Goal: Task Accomplishment & Management: Use online tool/utility

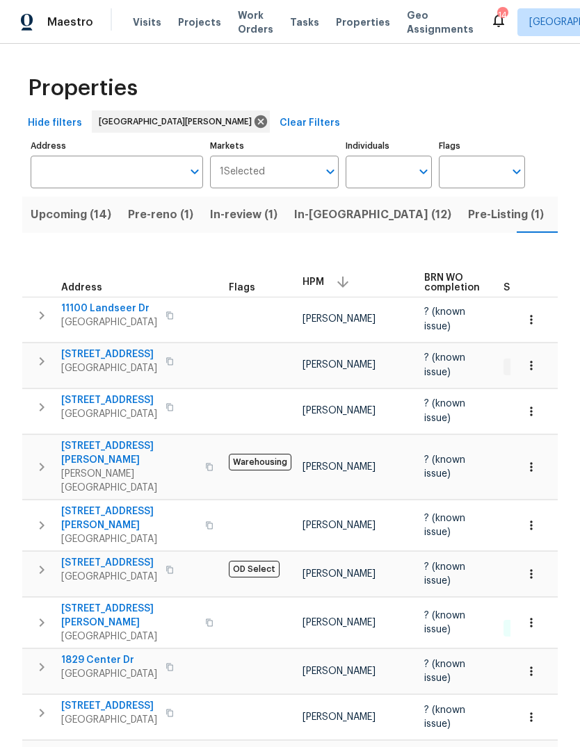
scroll to position [0, 32]
click at [149, 27] on span "Visits" at bounding box center [147, 22] width 28 height 14
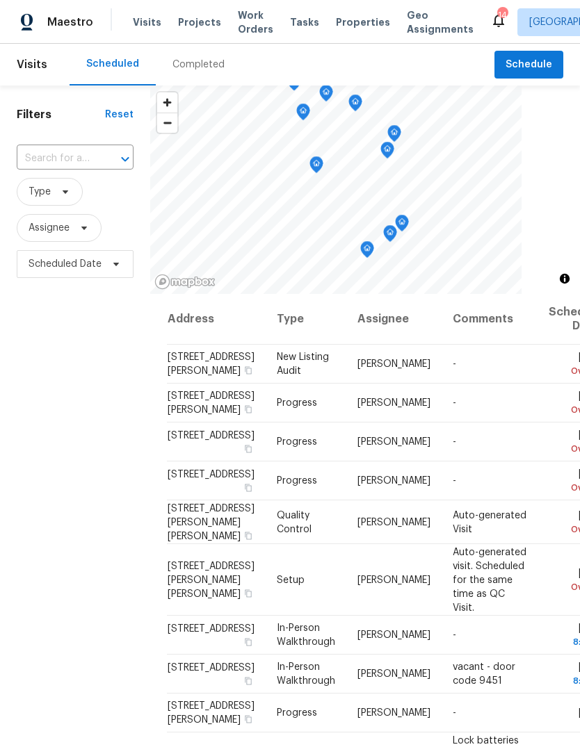
click at [339, 24] on span "Properties" at bounding box center [363, 22] width 54 height 14
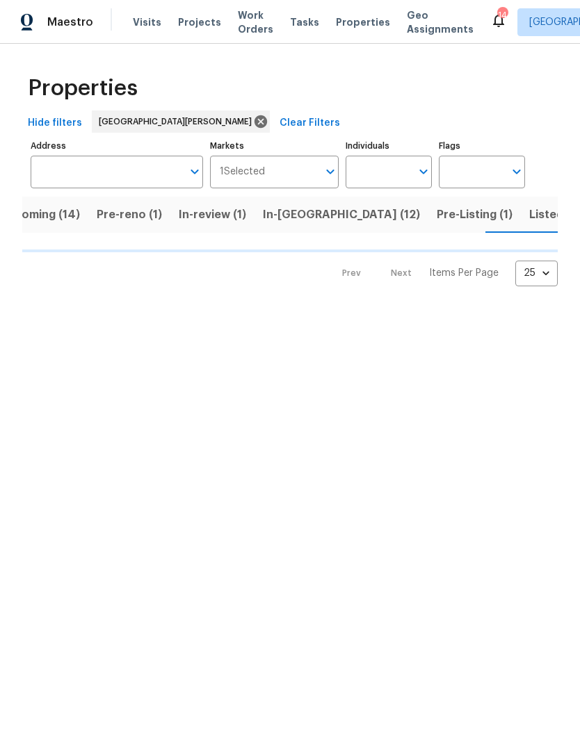
scroll to position [0, 32]
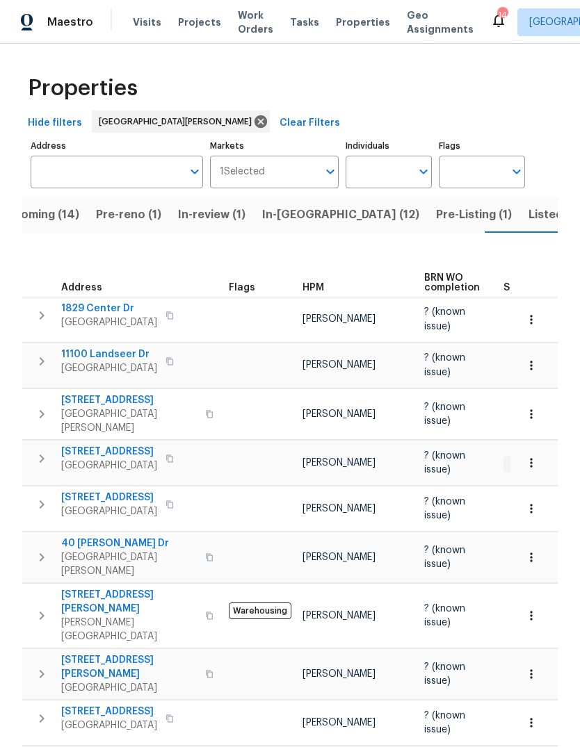
click at [189, 15] on span "Projects" at bounding box center [199, 22] width 43 height 14
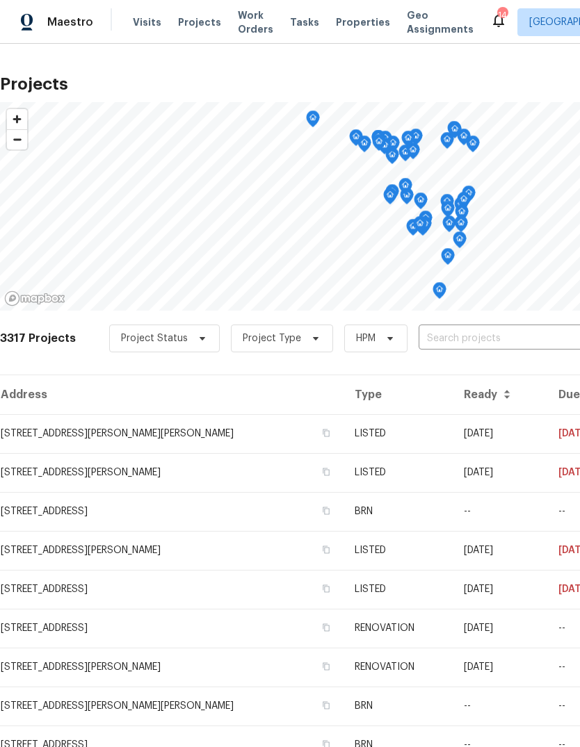
click at [192, 16] on span "Projects" at bounding box center [199, 22] width 43 height 14
click at [448, 334] on input "text" at bounding box center [497, 339] width 159 height 22
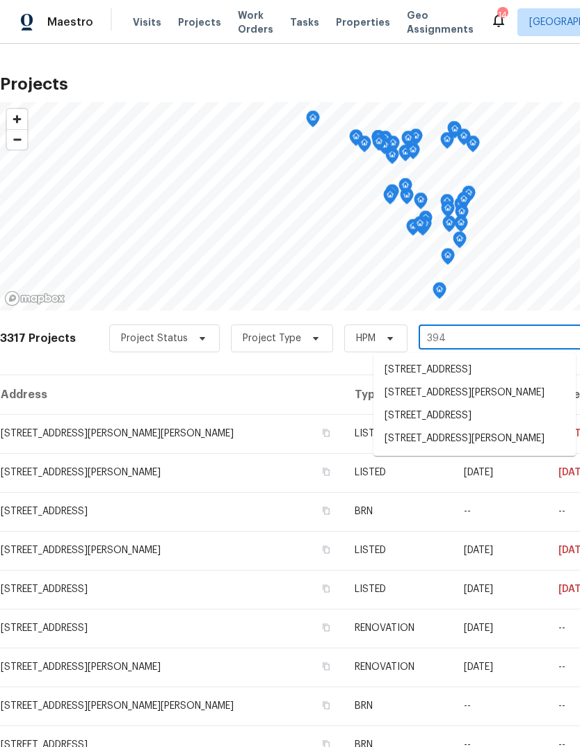
type input "3940"
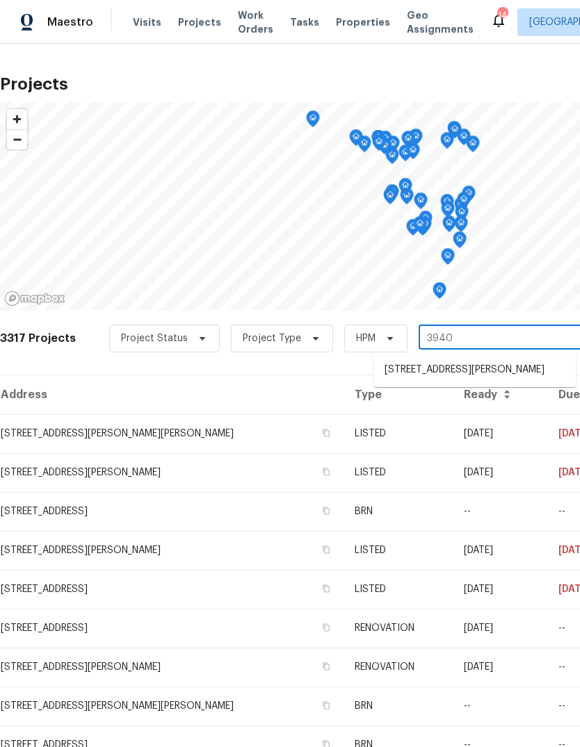
click at [414, 377] on li "3940 Parker Rd, Florissant, MO 63033" at bounding box center [474, 370] width 202 height 23
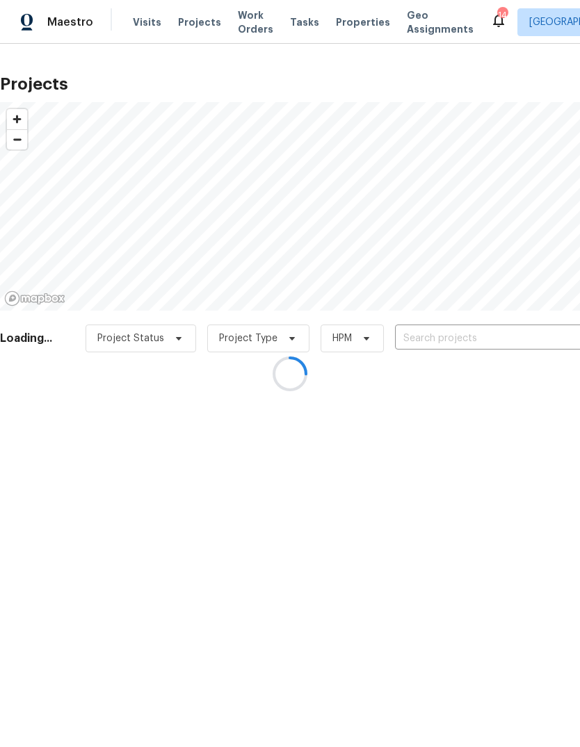
type input "3940 Parker Rd, Florissant, MO 63033"
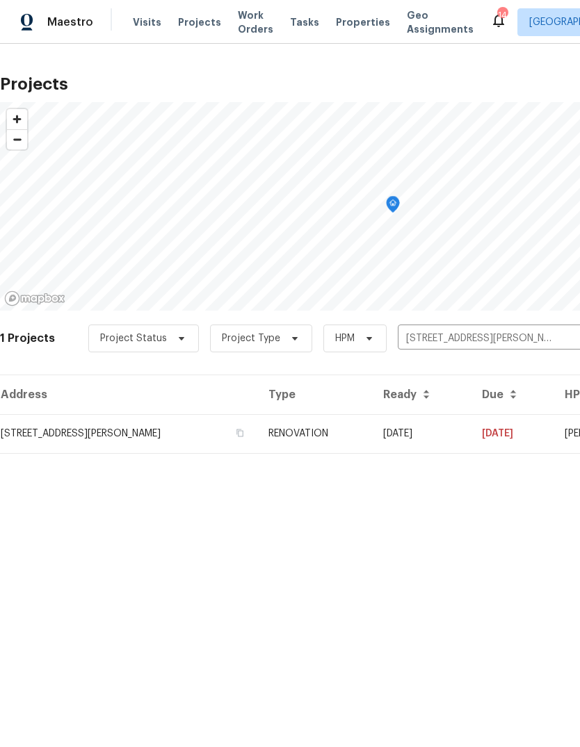
click at [130, 427] on td "3940 Parker Rd, Florissant, MO 63033" at bounding box center [128, 433] width 257 height 39
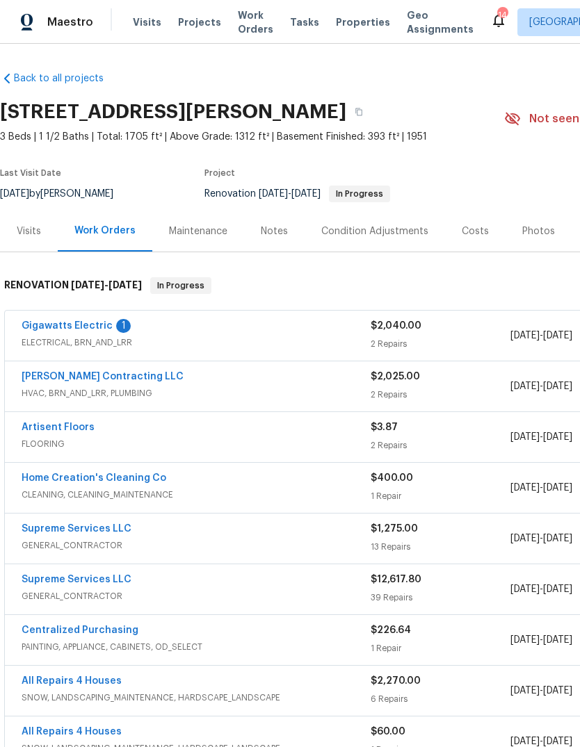
click at [57, 330] on link "Gigawatts Electric" at bounding box center [67, 326] width 91 height 10
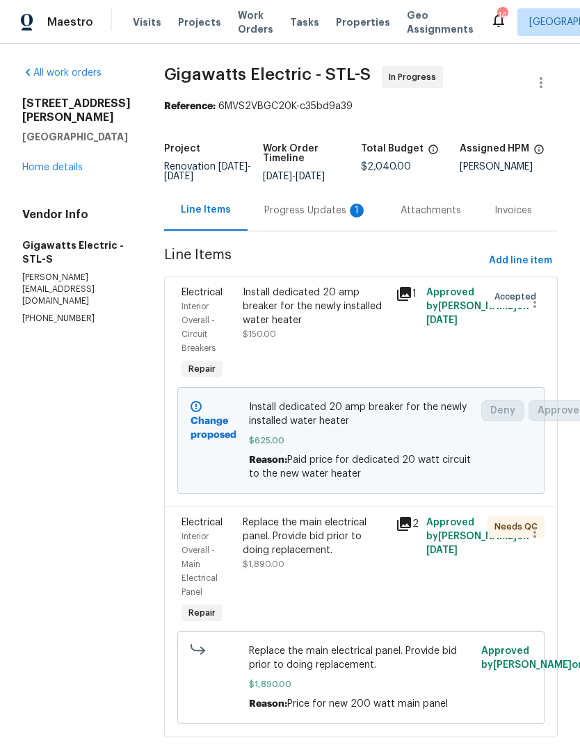
click at [301, 204] on div "Progress Updates 1" at bounding box center [315, 211] width 103 height 14
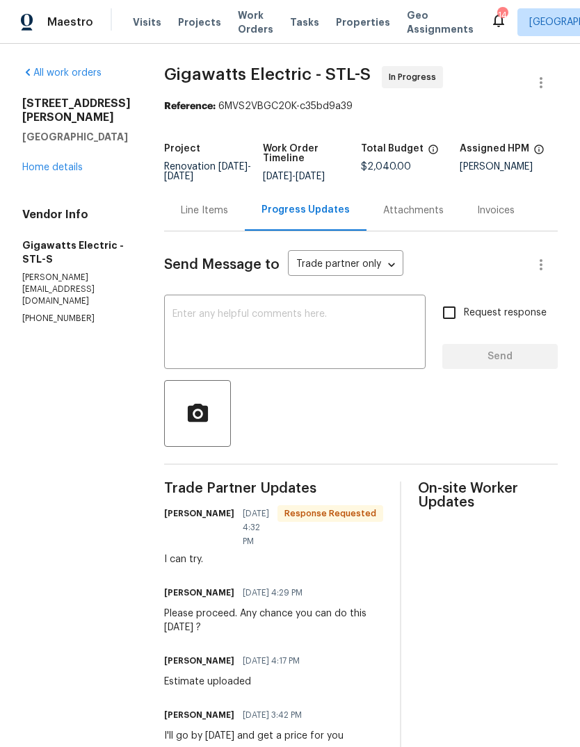
click at [202, 213] on div "Line Items" at bounding box center [204, 211] width 47 height 14
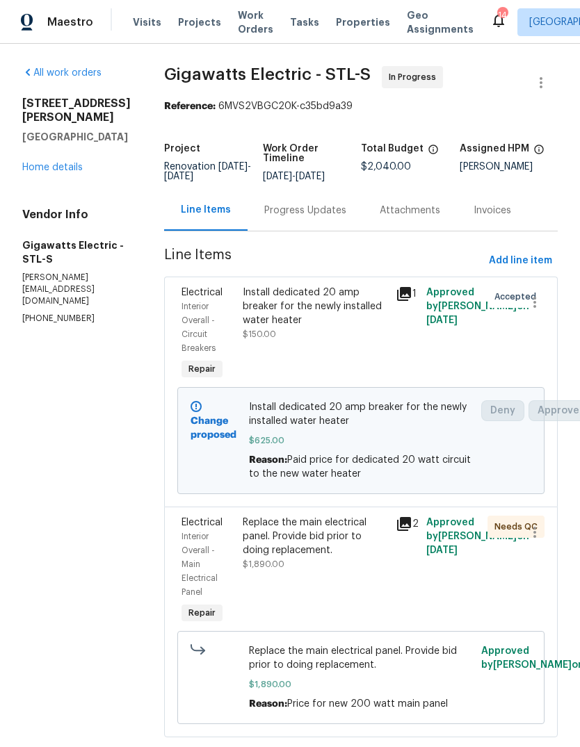
click at [340, 19] on span "Properties" at bounding box center [363, 22] width 54 height 14
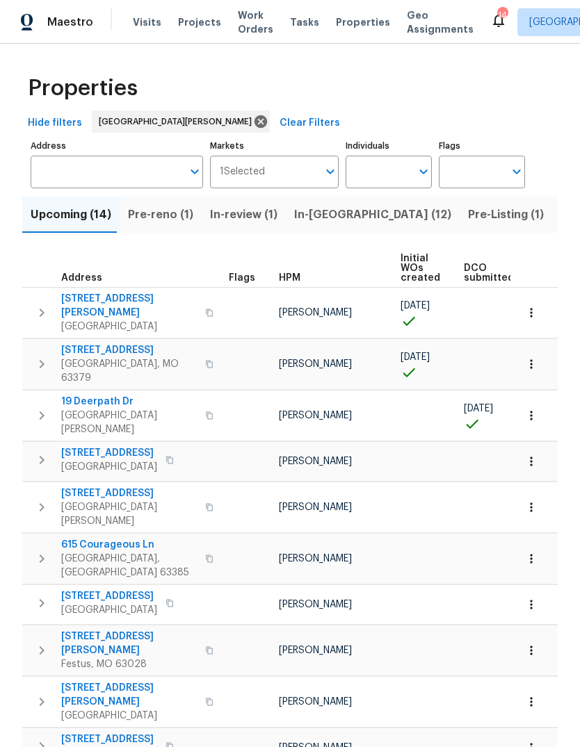
click at [560, 220] on span "Listed (37)" at bounding box center [589, 214] width 59 height 19
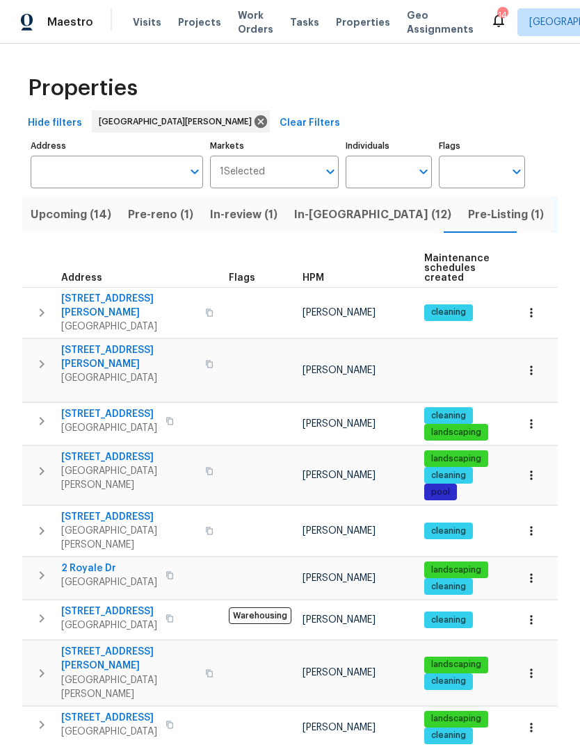
click at [302, 283] on span "HPM" at bounding box center [313, 278] width 22 height 10
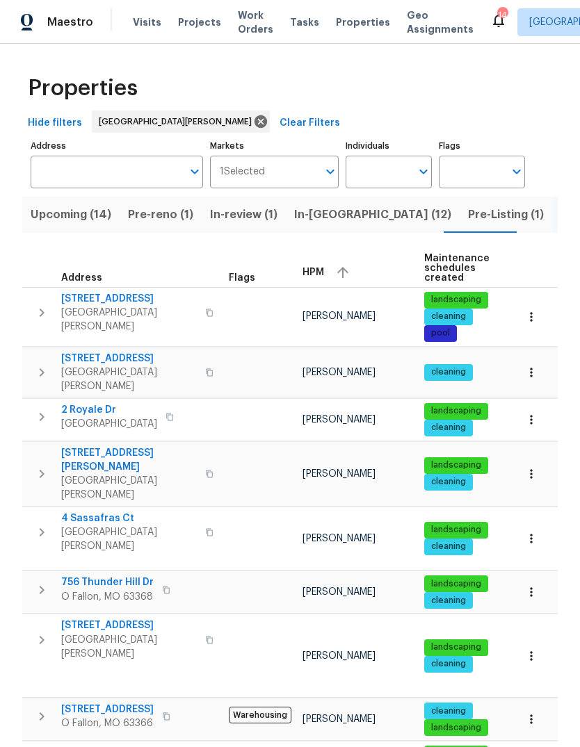
click at [306, 220] on span "In-[GEOGRAPHIC_DATA] (12)" at bounding box center [372, 214] width 157 height 19
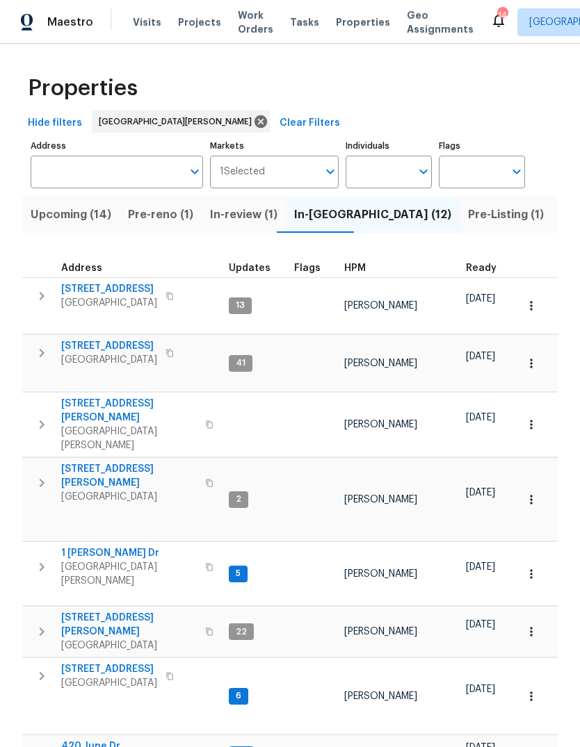
click at [344, 265] on span "HPM" at bounding box center [355, 268] width 22 height 10
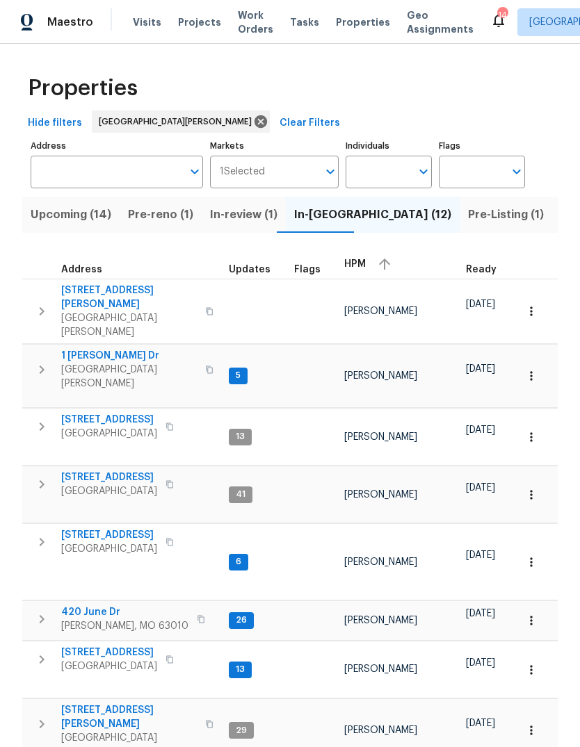
click at [344, 263] on span "HPM" at bounding box center [355, 264] width 22 height 10
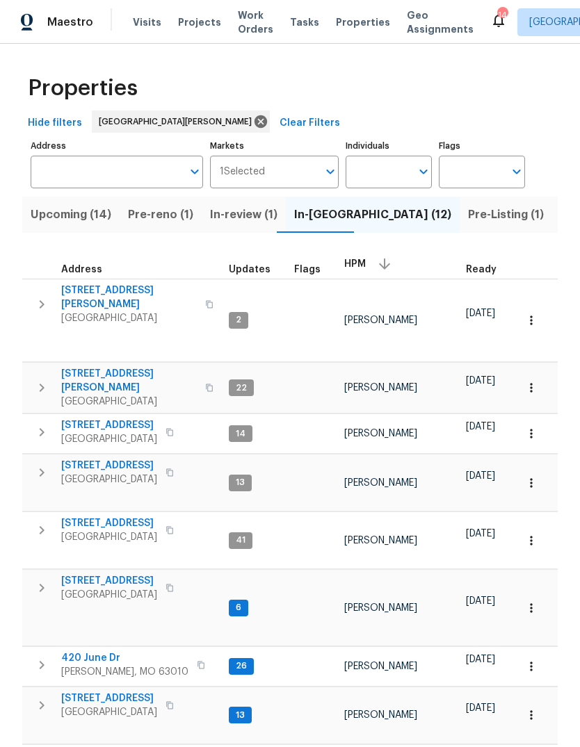
click at [128, 186] on input "Address" at bounding box center [106, 172] width 151 height 33
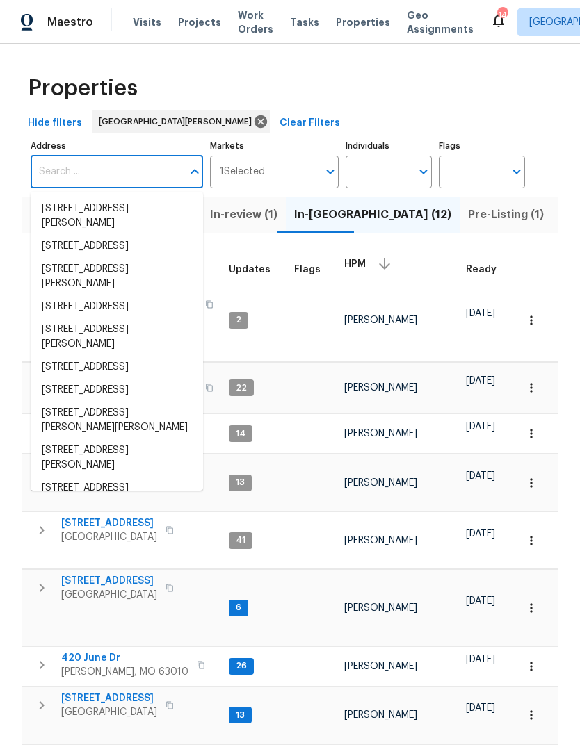
click at [288, 104] on div "Properties" at bounding box center [289, 88] width 535 height 44
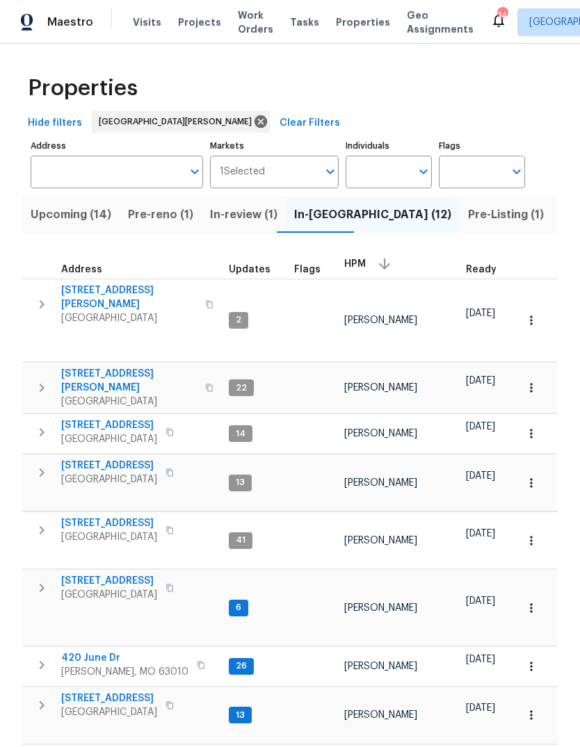
click at [154, 17] on span "Visits" at bounding box center [147, 22] width 28 height 14
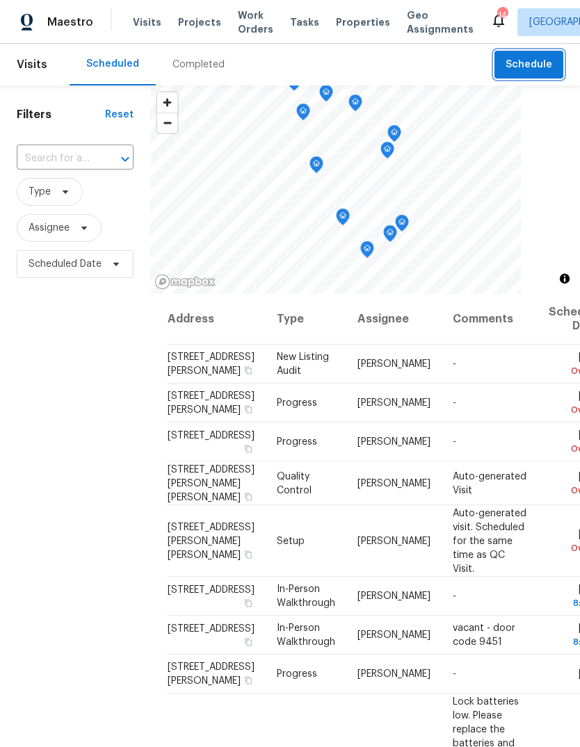
click at [538, 56] on button "Schedule" at bounding box center [528, 65] width 69 height 28
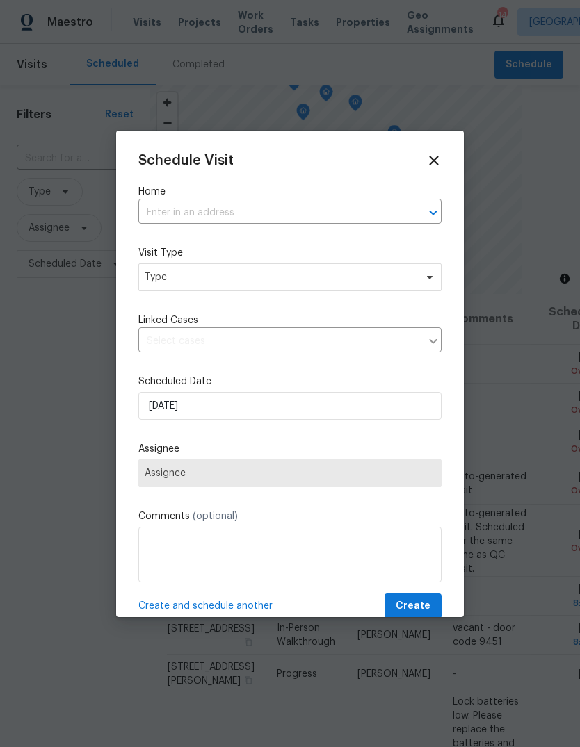
click at [333, 208] on input "text" at bounding box center [270, 213] width 264 height 22
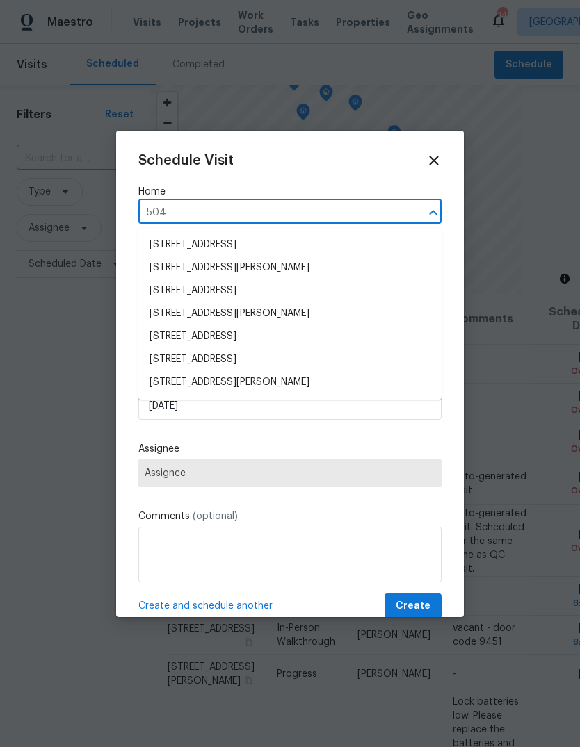
type input "5040"
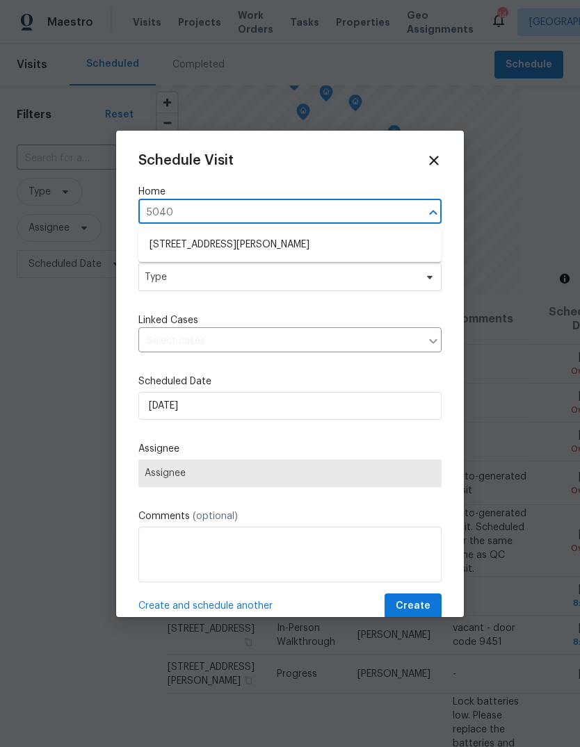
click at [337, 245] on li "5040 Parker Ave, Saint Louis, MO 63139" at bounding box center [289, 244] width 303 height 23
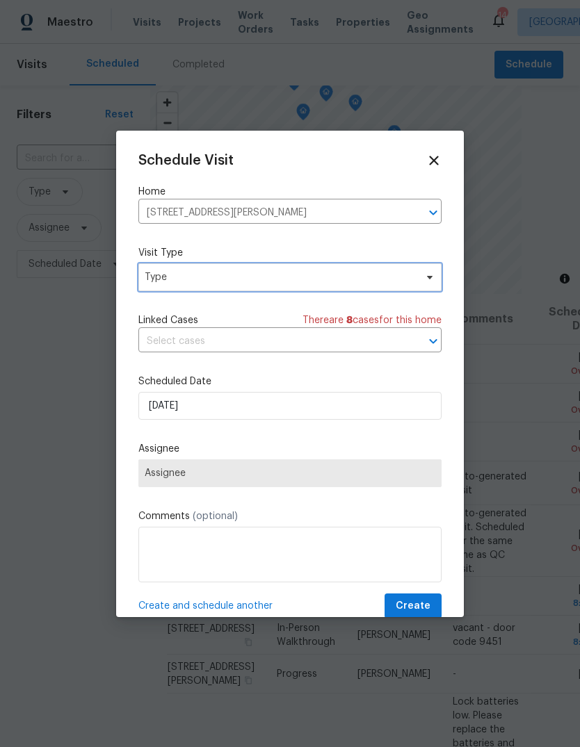
click at [338, 286] on span "Type" at bounding box center [289, 277] width 303 height 28
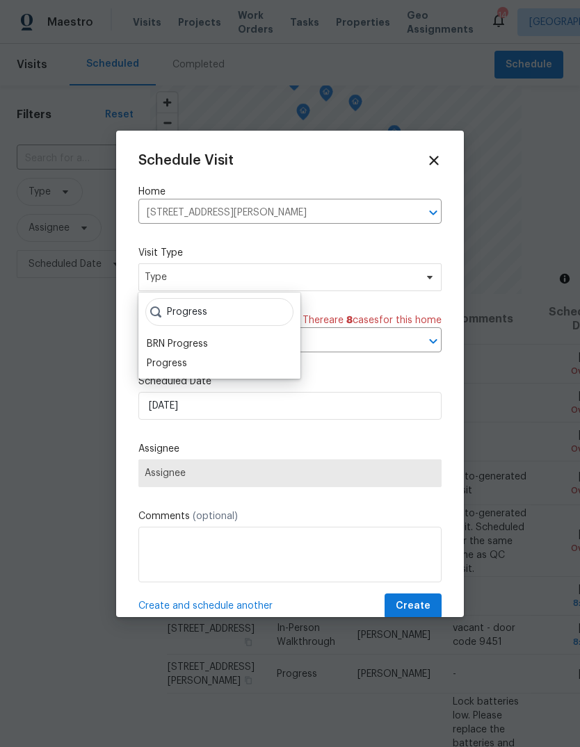
type input "Progress"
click at [196, 367] on div "Progress" at bounding box center [219, 363] width 154 height 19
click at [179, 365] on div "Progress" at bounding box center [167, 363] width 40 height 14
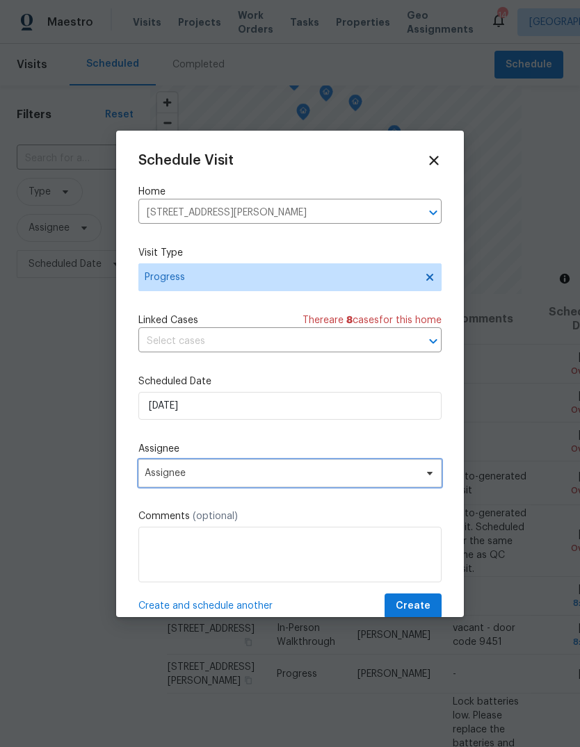
click at [334, 475] on span "Assignee" at bounding box center [281, 473] width 272 height 11
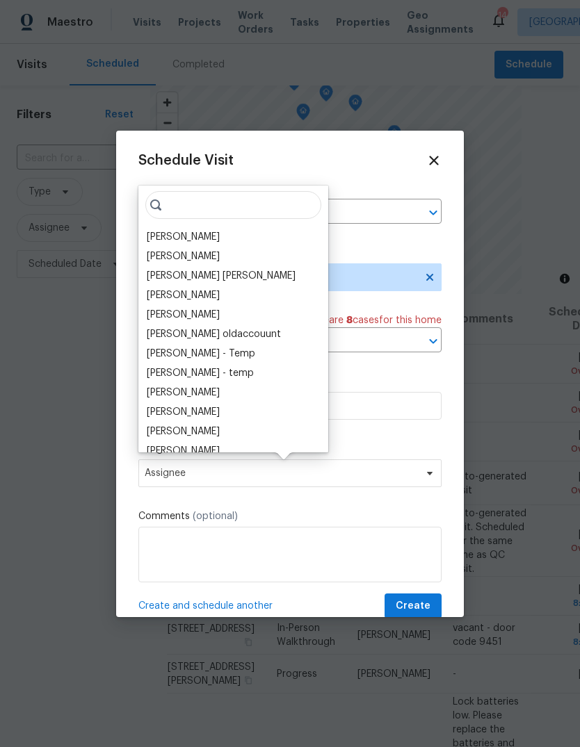
click at [245, 238] on div "[PERSON_NAME]" at bounding box center [232, 236] width 181 height 19
click at [213, 234] on div "[PERSON_NAME]" at bounding box center [183, 237] width 73 height 14
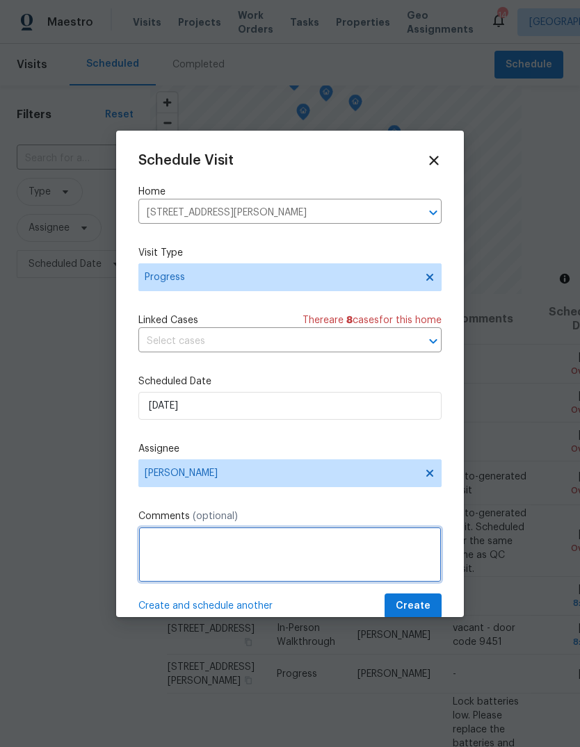
click at [313, 548] on textarea at bounding box center [289, 555] width 303 height 56
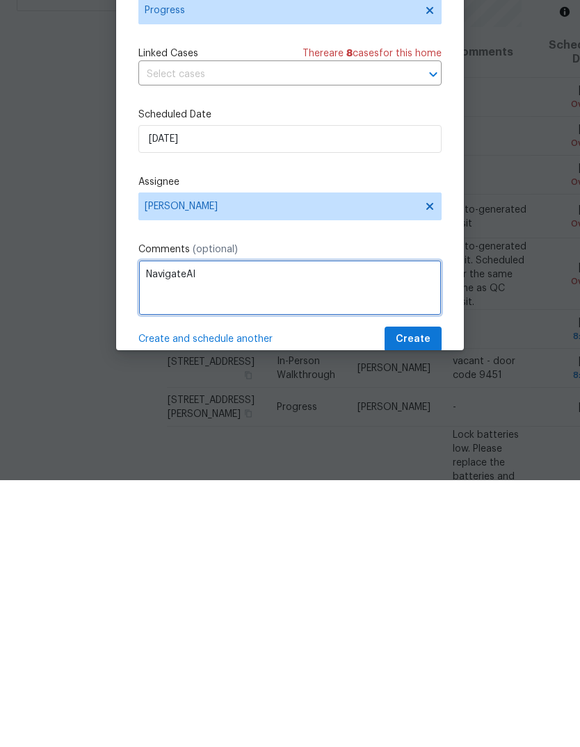
type textarea "NavigateAI"
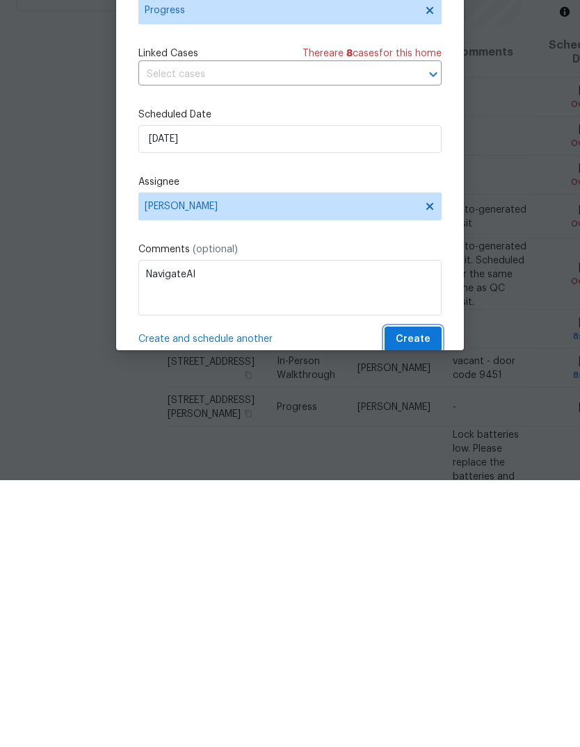
click at [434, 593] on button "Create" at bounding box center [412, 606] width 57 height 26
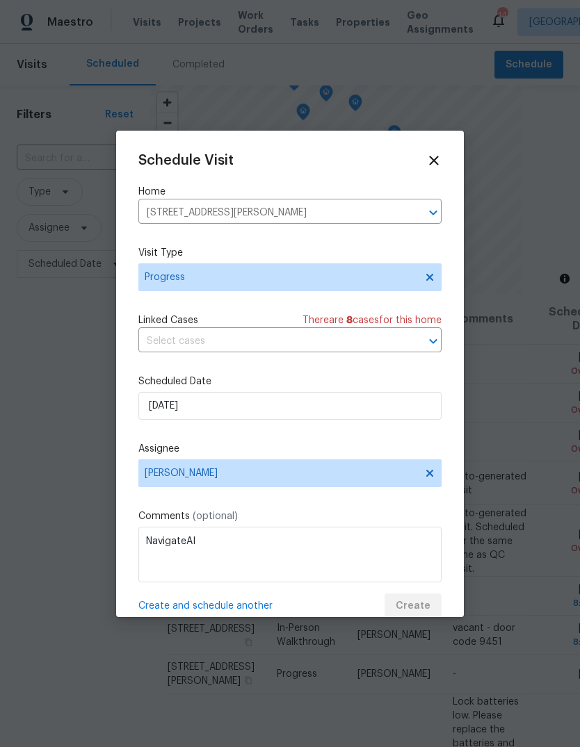
scroll to position [0, 0]
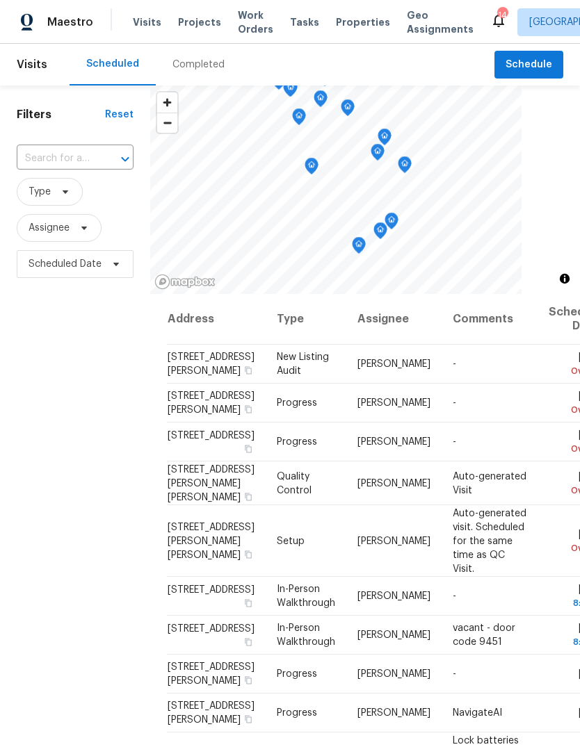
click at [207, 65] on div "Completed" at bounding box center [198, 65] width 52 height 14
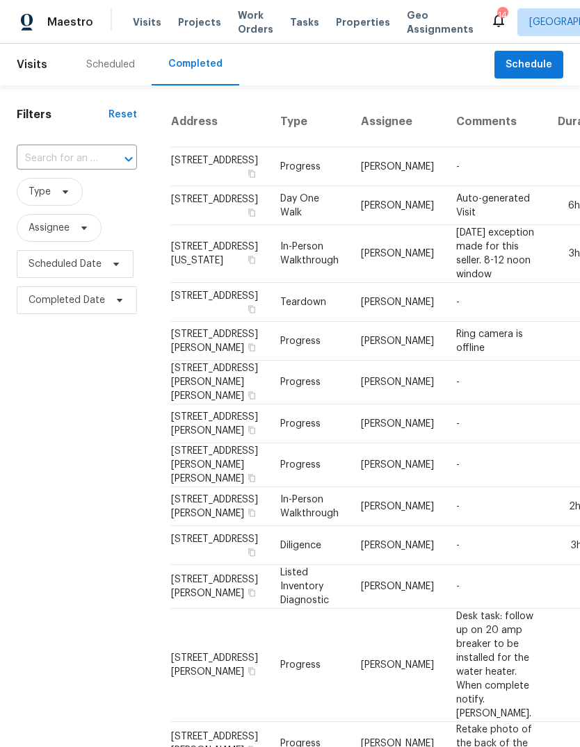
click at [124, 60] on div "Scheduled" at bounding box center [110, 65] width 49 height 14
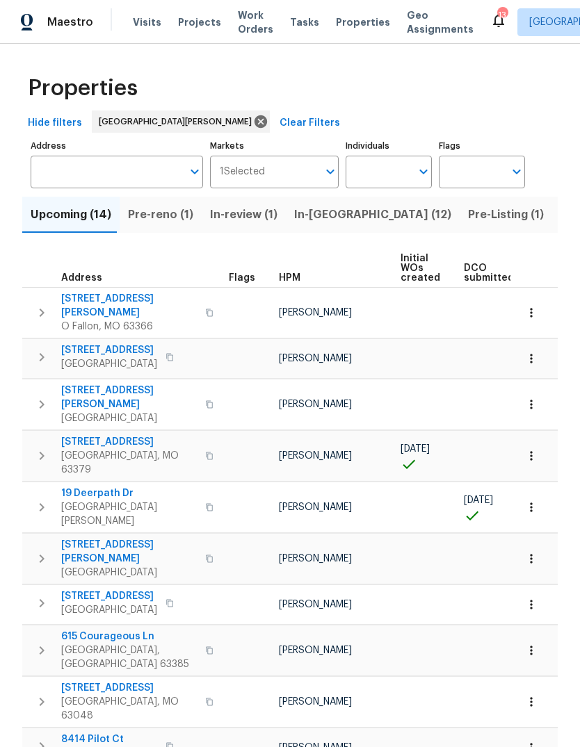
click at [295, 277] on span "HPM" at bounding box center [290, 278] width 22 height 10
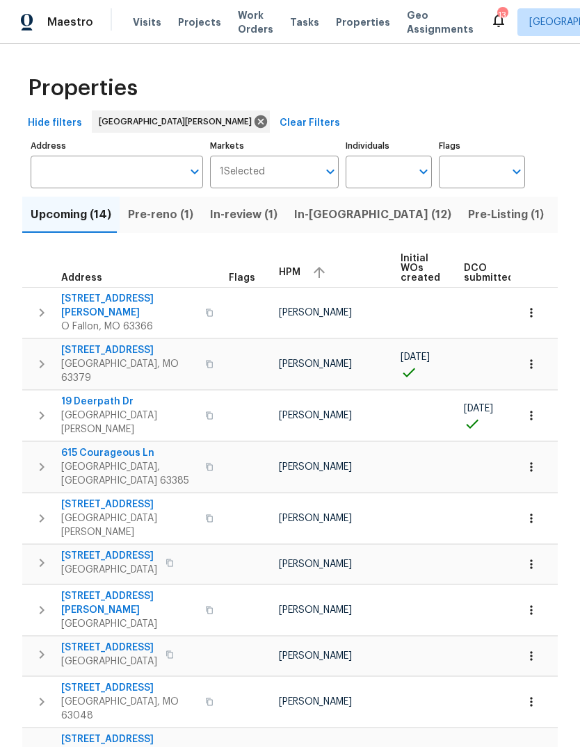
click at [293, 270] on span "HPM" at bounding box center [290, 273] width 22 height 10
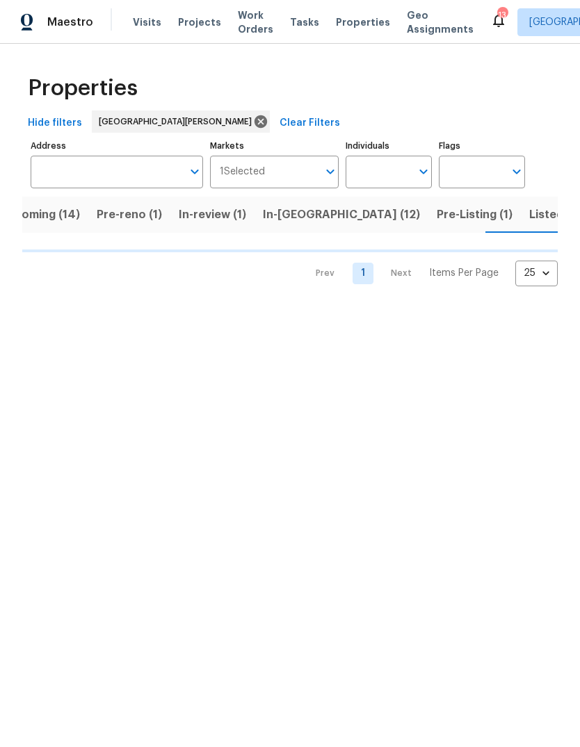
scroll to position [0, 32]
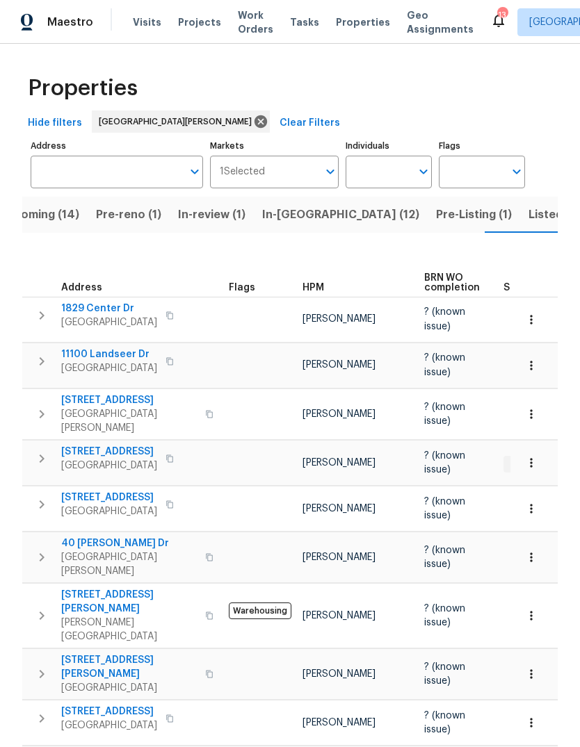
click at [528, 215] on span "Listed (37)" at bounding box center [557, 214] width 59 height 19
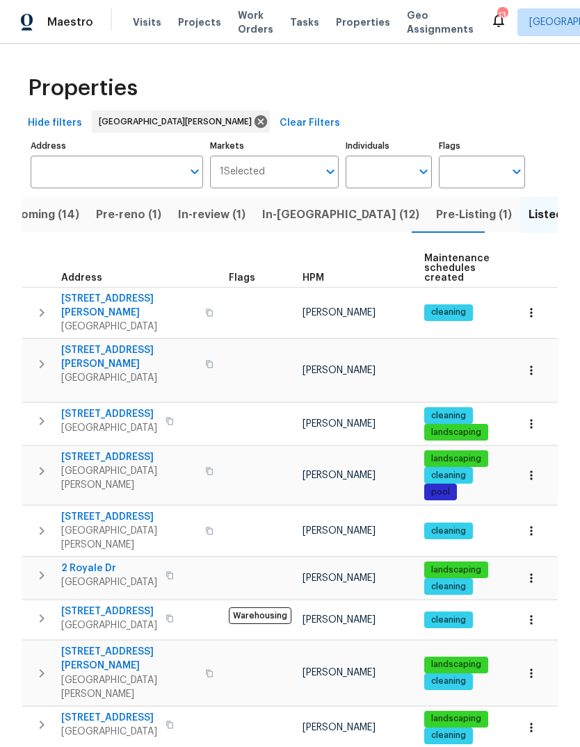
click at [315, 278] on span "HPM" at bounding box center [313, 278] width 22 height 10
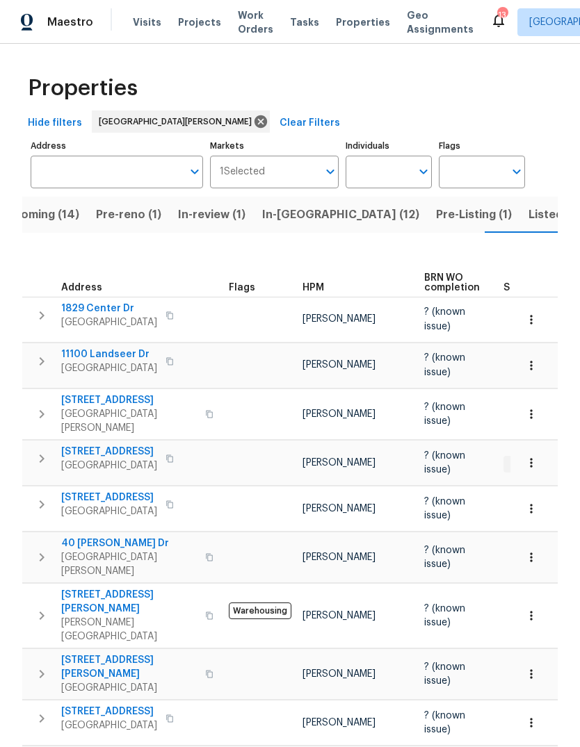
click at [154, 25] on span "Visits" at bounding box center [147, 22] width 28 height 14
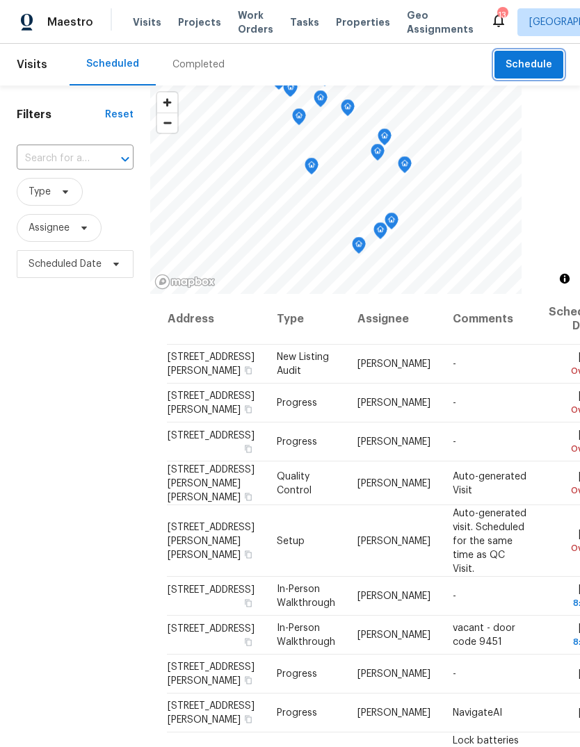
click at [539, 63] on span "Schedule" at bounding box center [528, 64] width 47 height 17
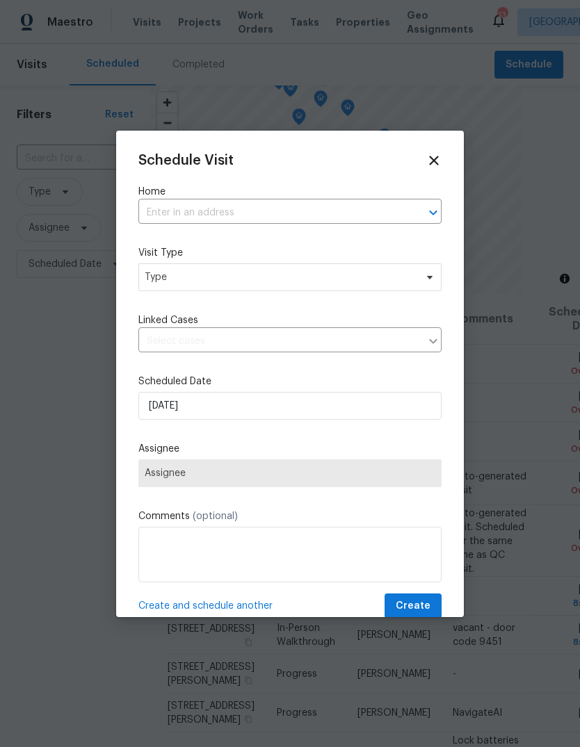
click at [356, 211] on input "text" at bounding box center [270, 213] width 264 height 22
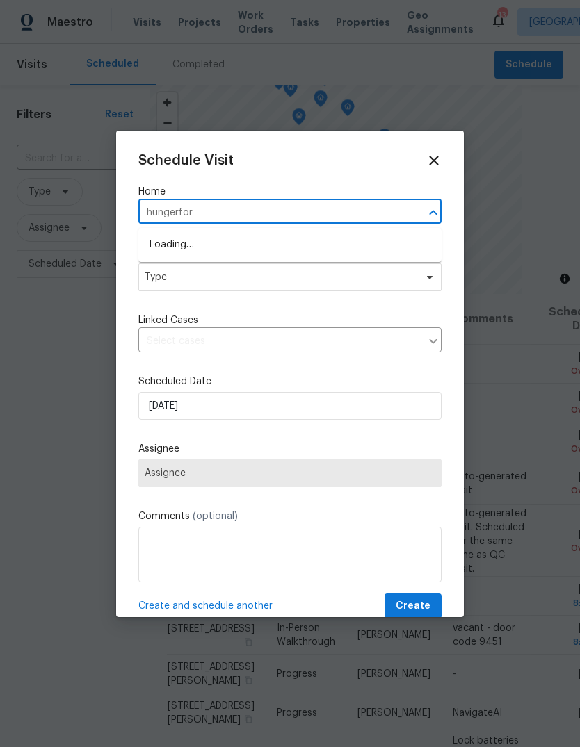
type input "hungerford"
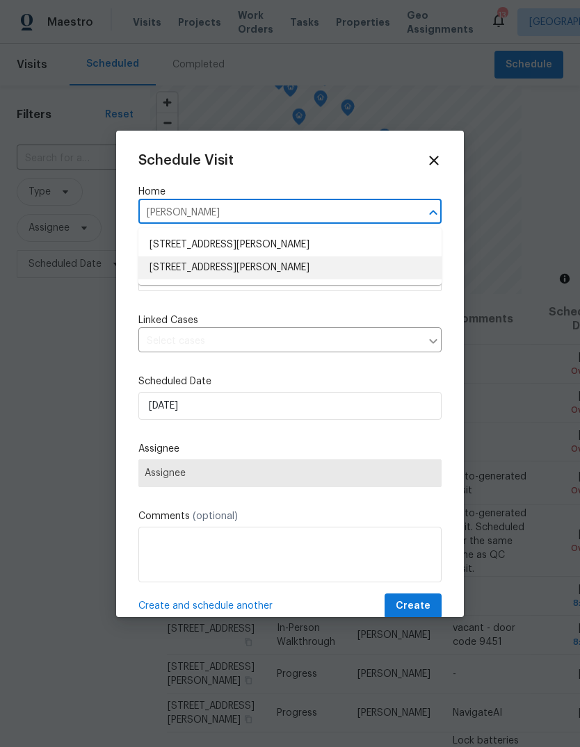
click at [306, 272] on li "2118 Hungerford Dr, Florissant, MO 63031" at bounding box center [289, 267] width 303 height 23
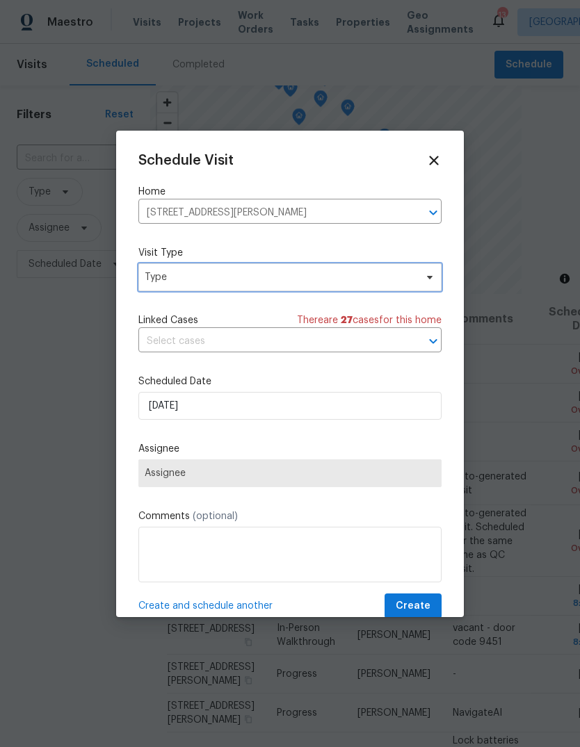
click at [328, 284] on span "Type" at bounding box center [280, 277] width 270 height 14
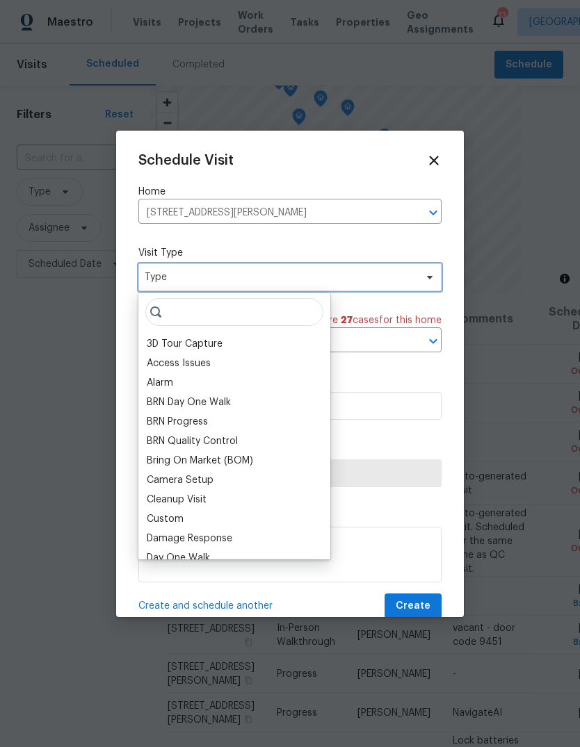
click at [338, 284] on span "Type" at bounding box center [280, 277] width 270 height 14
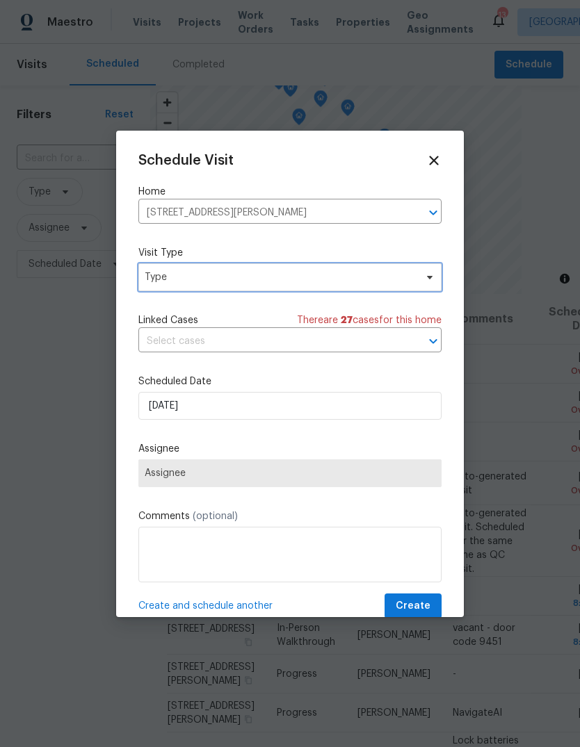
click at [359, 288] on span "Type" at bounding box center [289, 277] width 303 height 28
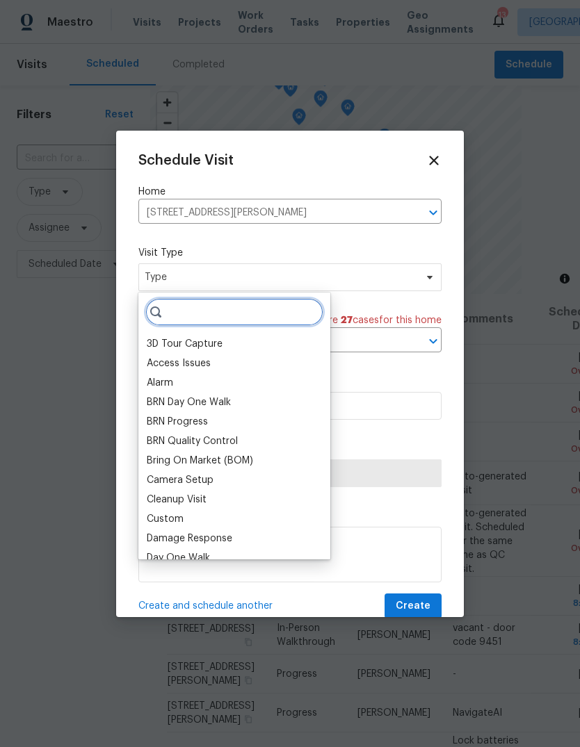
click at [277, 311] on input "search" at bounding box center [234, 312] width 178 height 28
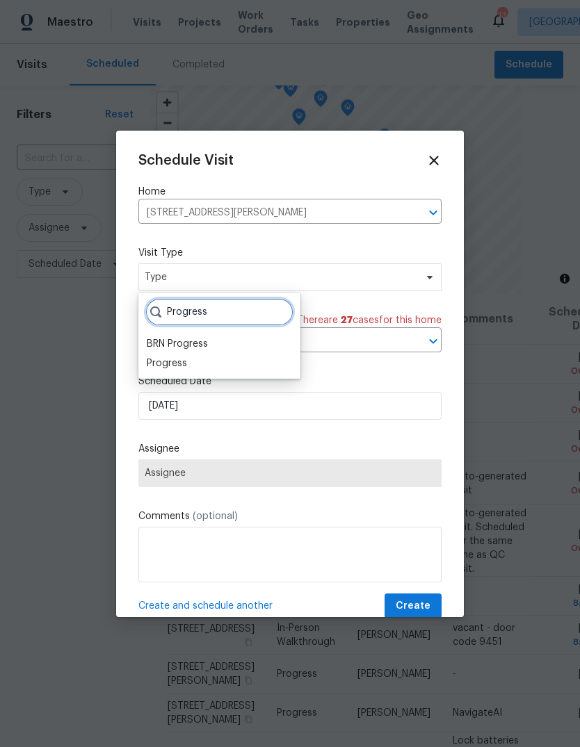
type input "Progress"
click at [224, 368] on div "Progress" at bounding box center [219, 363] width 154 height 19
click at [192, 360] on div "Progress" at bounding box center [219, 363] width 154 height 19
click at [186, 360] on div "Progress" at bounding box center [167, 363] width 40 height 14
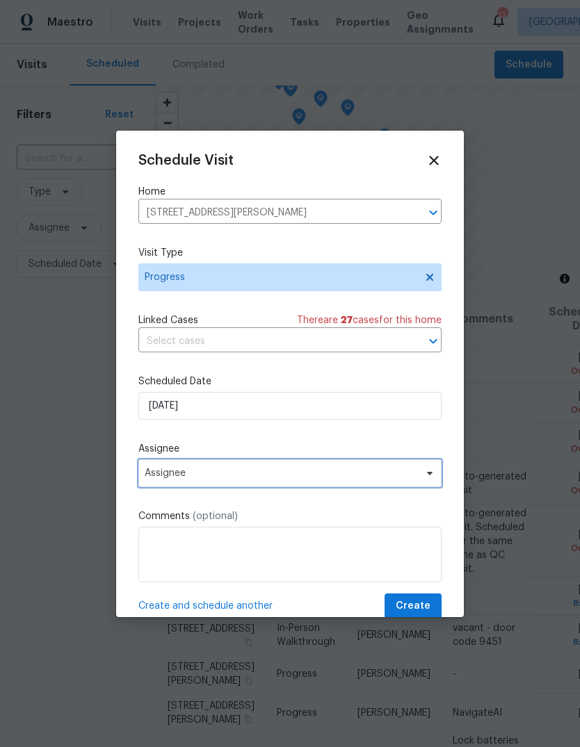
click at [341, 478] on span "Assignee" at bounding box center [281, 473] width 272 height 11
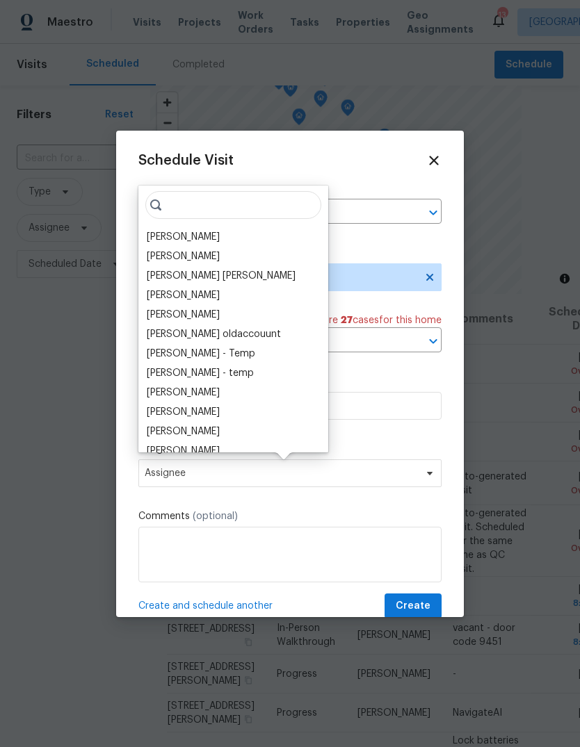
click at [247, 231] on div "[PERSON_NAME]" at bounding box center [232, 236] width 181 height 19
click at [220, 241] on div "[PERSON_NAME]" at bounding box center [183, 237] width 73 height 14
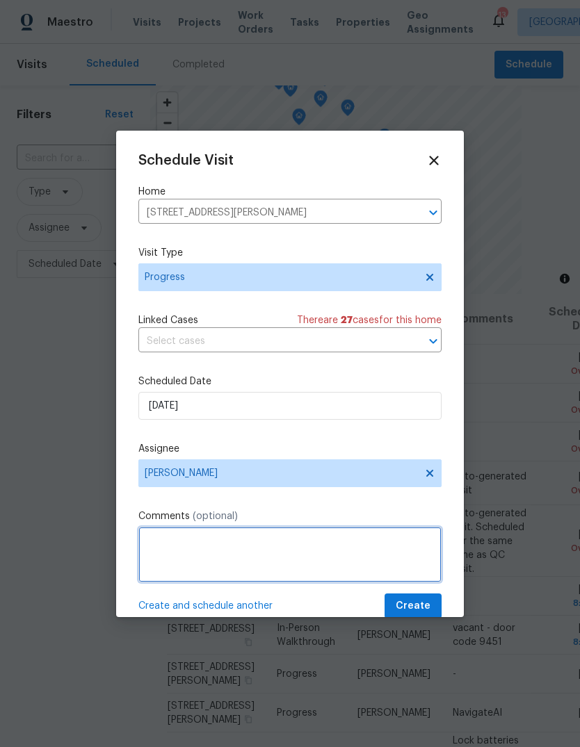
click at [279, 557] on textarea at bounding box center [289, 555] width 303 height 56
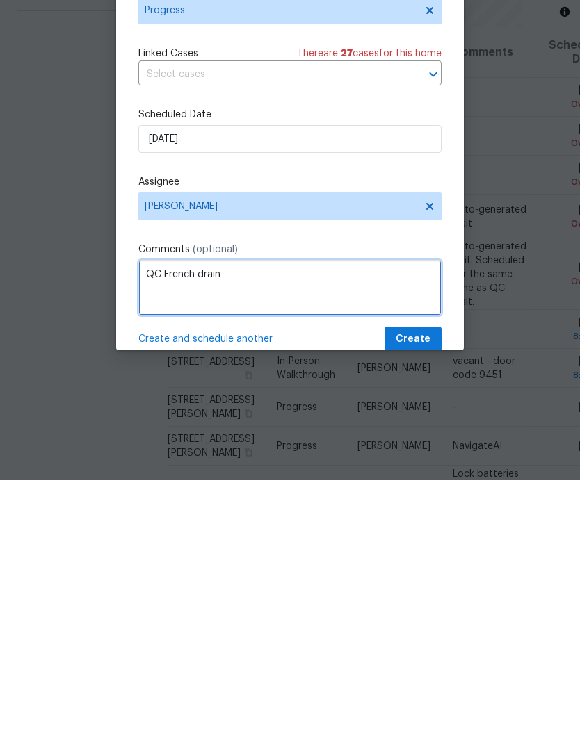
type textarea "QC French drain"
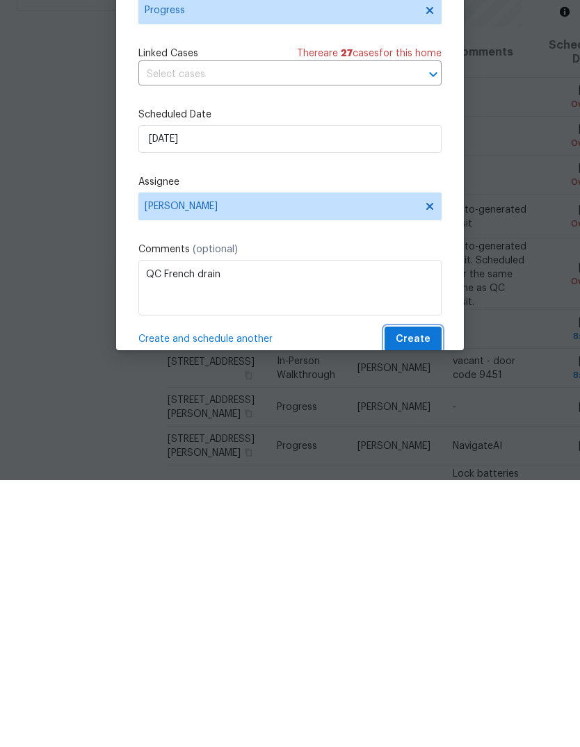
click at [432, 593] on button "Create" at bounding box center [412, 606] width 57 height 26
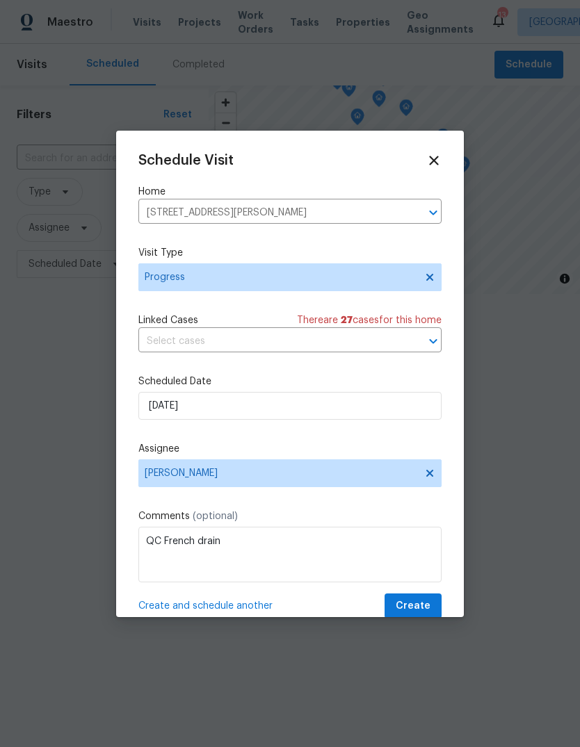
scroll to position [0, 0]
